Goal: Find specific page/section: Find specific page/section

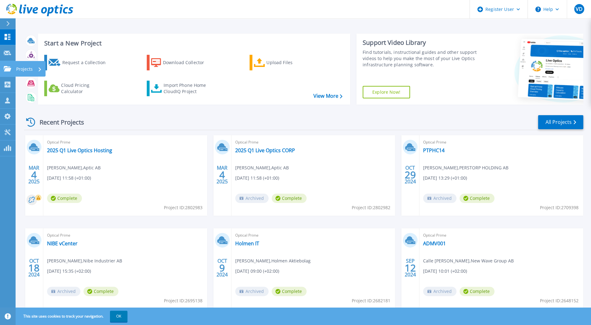
click at [28, 70] on p "Projects" at bounding box center [24, 69] width 16 height 16
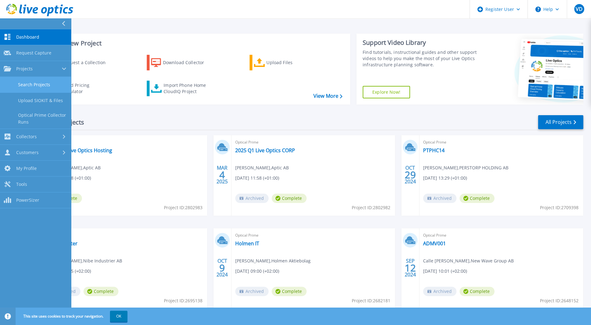
click at [40, 86] on link "Search Projects" at bounding box center [35, 85] width 71 height 16
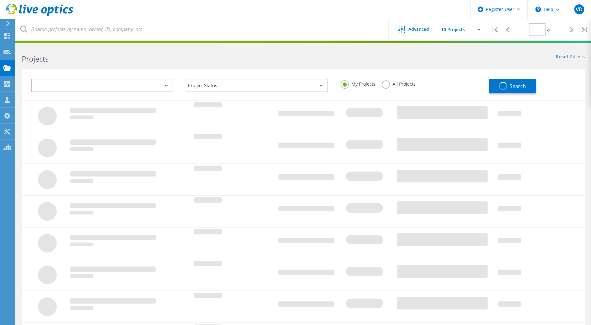
type input "1"
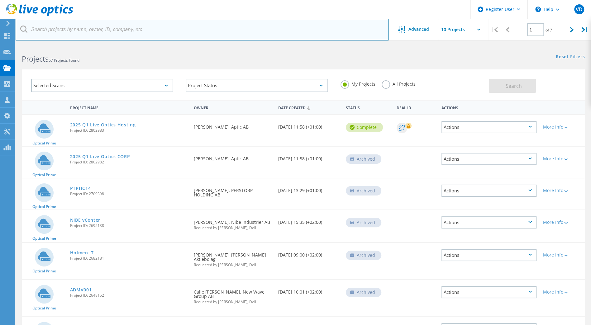
click at [83, 22] on input "text" at bounding box center [202, 30] width 373 height 22
type input "[PERSON_NAME][EMAIL_ADDRESS][DOMAIN_NAME]"
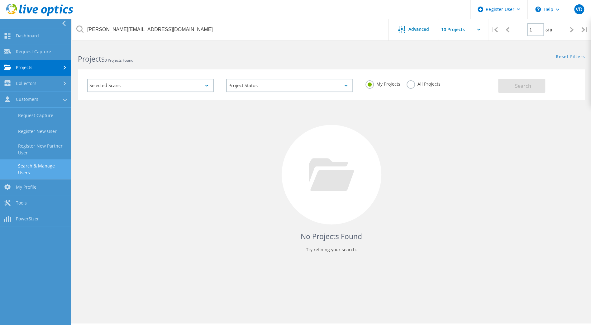
click at [46, 163] on link "Search & Manage Users" at bounding box center [35, 169] width 71 height 20
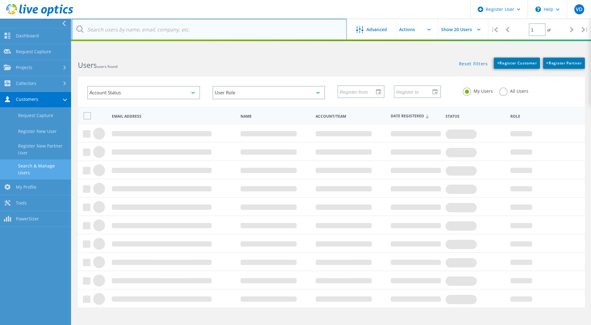
click at [143, 28] on input "text" at bounding box center [209, 30] width 275 height 22
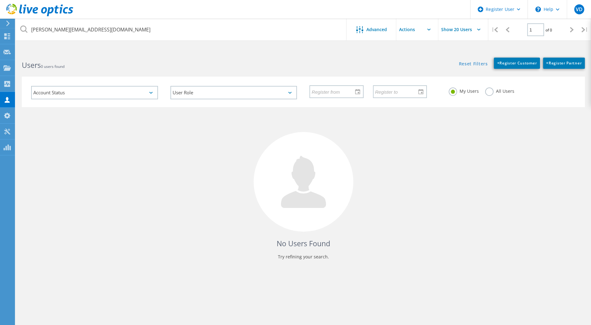
click at [492, 93] on label "All Users" at bounding box center [499, 90] width 29 height 6
click at [0, 0] on input "All Users" at bounding box center [0, 0] width 0 height 0
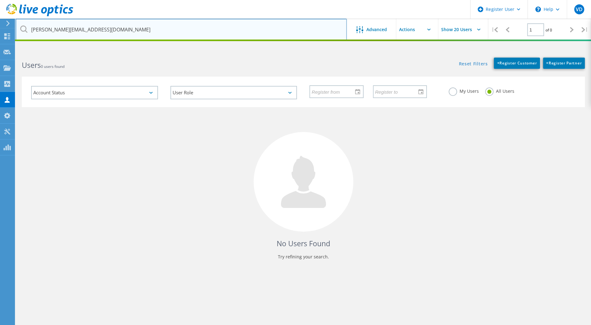
click at [112, 28] on input "[PERSON_NAME][EMAIL_ADDRESS][DOMAIN_NAME]" at bounding box center [181, 30] width 331 height 22
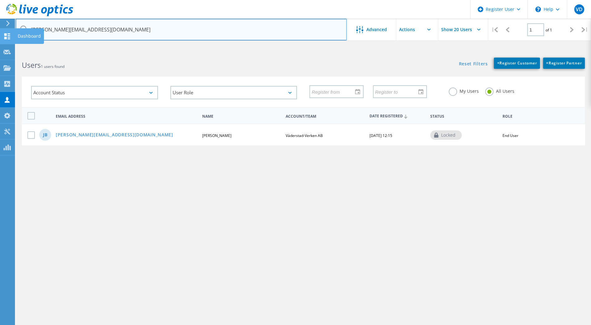
drag, startPoint x: 60, startPoint y: 31, endPoint x: 2, endPoint y: 33, distance: 58.5
click at [2, 51] on div "Register User \n Help Explore Helpful Articles Contact Support VD Dell User [PE…" at bounding box center [295, 199] width 591 height 297
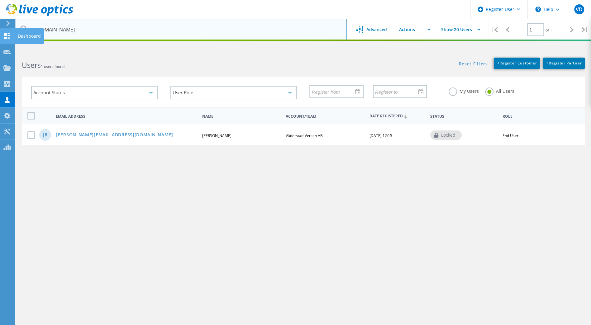
type input "@[DOMAIN_NAME]"
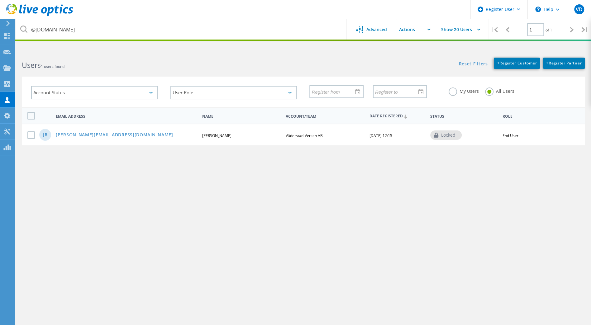
click at [247, 51] on div "Users 1 users found" at bounding box center [159, 59] width 287 height 16
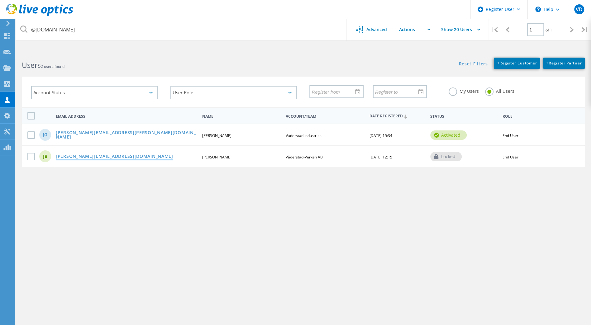
click at [57, 157] on link "[PERSON_NAME][EMAIL_ADDRESS][DOMAIN_NAME]" at bounding box center [114, 156] width 117 height 5
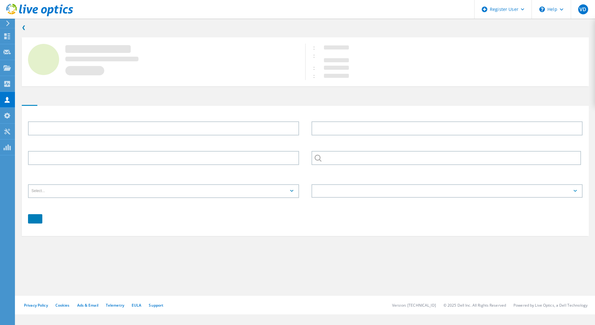
type input "[PERSON_NAME]"
type input "Brolin"
type input "Väderstad-Verken AB"
type input "English"
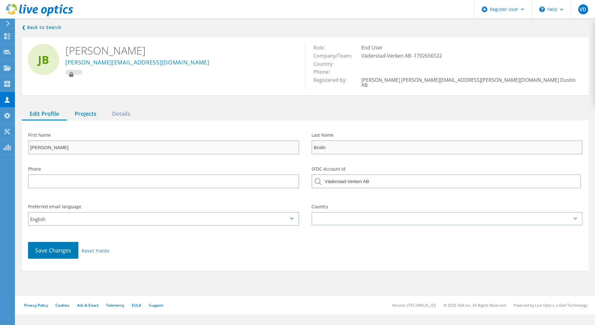
click at [77, 111] on div "Projects" at bounding box center [85, 114] width 37 height 13
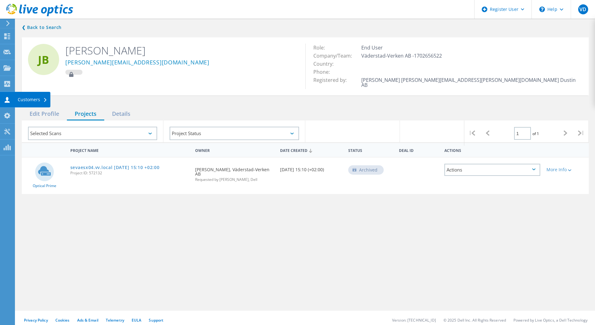
click at [8, 100] on icon at bounding box center [6, 100] width 7 height 6
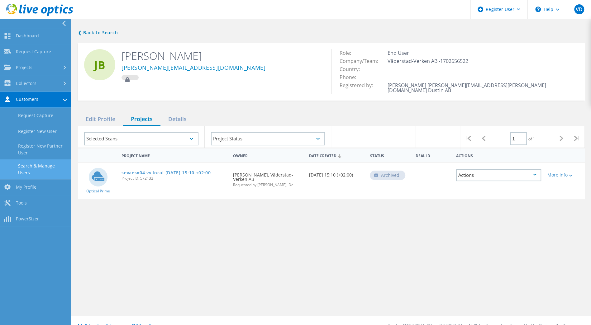
click at [52, 168] on link "Search & Manage Users" at bounding box center [35, 169] width 71 height 20
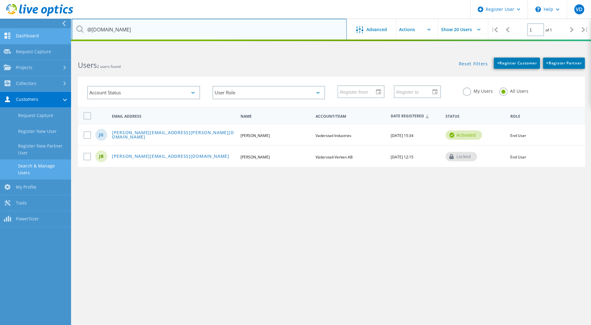
drag, startPoint x: 148, startPoint y: 35, endPoint x: 65, endPoint y: 34, distance: 83.1
click at [65, 51] on div "Register User \n Help Explore Helpful Articles Contact Support VD Dell User [PE…" at bounding box center [295, 199] width 591 height 297
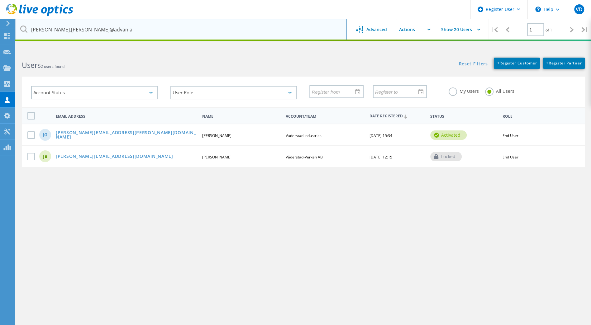
type input "[PERSON_NAME].[PERSON_NAME]@advania"
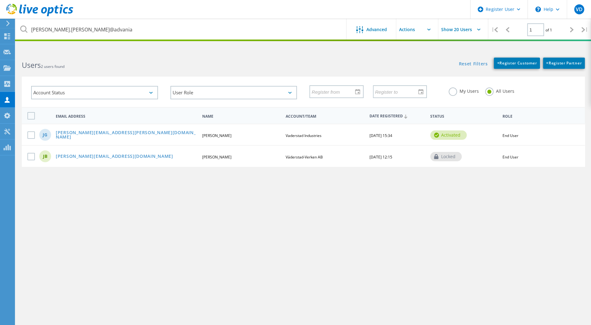
click at [88, 52] on div "Users 2 users found" at bounding box center [159, 59] width 287 height 16
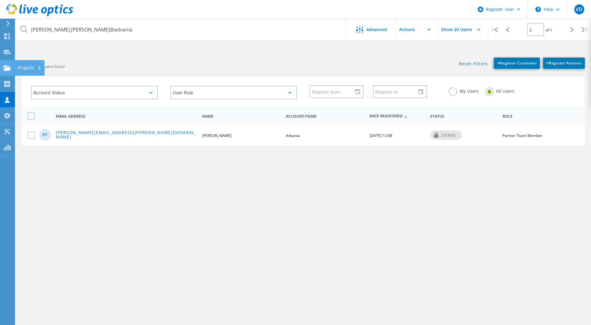
click at [19, 68] on div "Projects" at bounding box center [30, 68] width 24 height 4
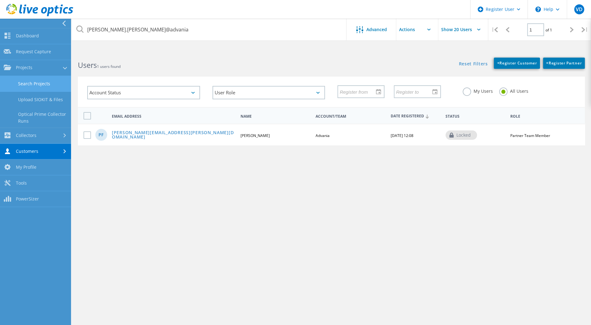
click at [41, 86] on link "Search Projects" at bounding box center [35, 84] width 71 height 16
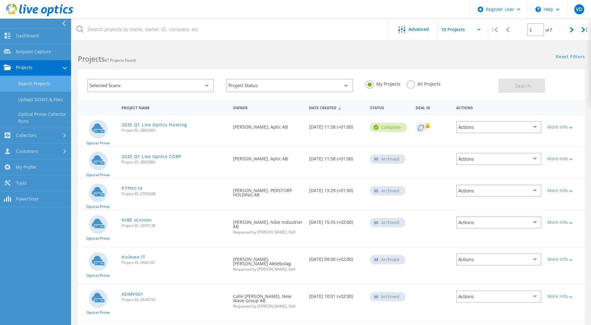
click at [409, 83] on label "All Projects" at bounding box center [423, 83] width 34 height 6
click at [0, 0] on input "All Projects" at bounding box center [0, 0] width 0 height 0
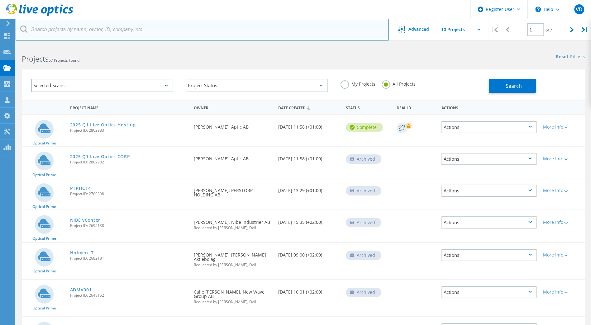
click at [93, 27] on input "text" at bounding box center [202, 30] width 373 height 22
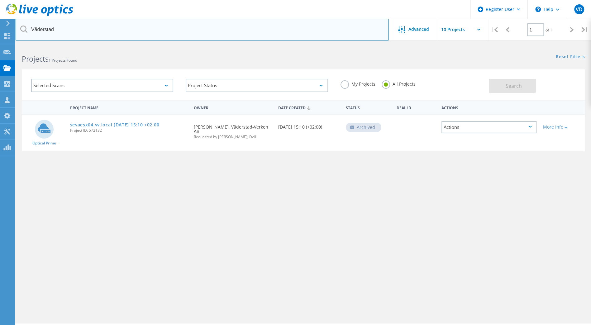
click at [105, 34] on input "Väderstad" at bounding box center [202, 30] width 373 height 22
type input "Vaderstad"
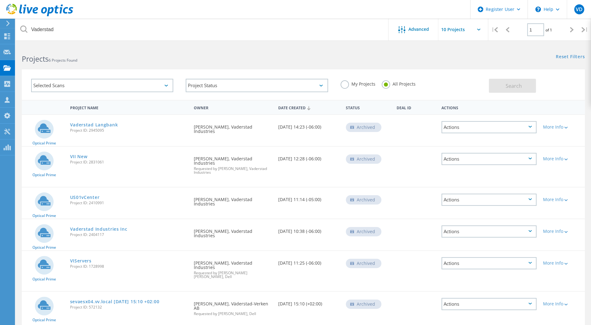
drag, startPoint x: 590, startPoint y: 155, endPoint x: 587, endPoint y: 165, distance: 9.9
click at [587, 165] on div "Project Name Owner Date Created Status Deal Id Actions Optical Prime Vaderstad …" at bounding box center [303, 217] width 575 height 234
